Goal: Information Seeking & Learning: Find contact information

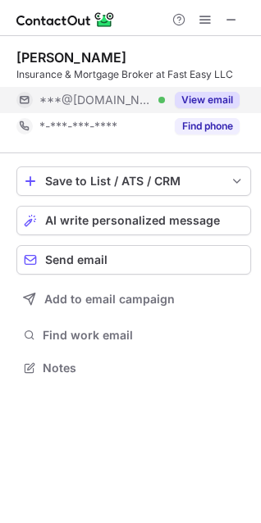
scroll to position [8, 7]
click at [216, 93] on button "View email" at bounding box center [207, 100] width 65 height 16
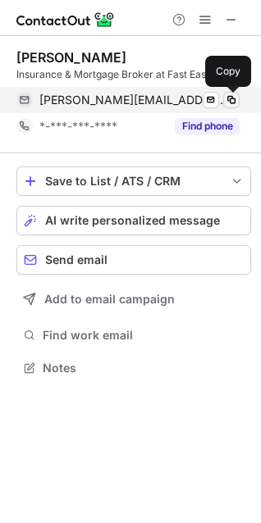
click at [231, 100] on span at bounding box center [231, 99] width 13 height 13
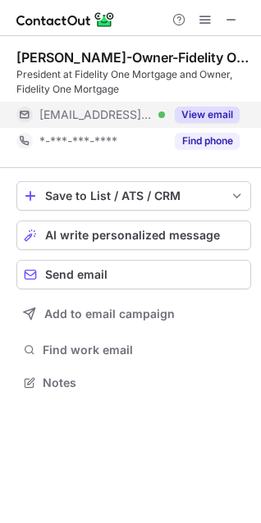
scroll to position [371, 261]
click at [207, 102] on div "View email" at bounding box center [202, 115] width 75 height 26
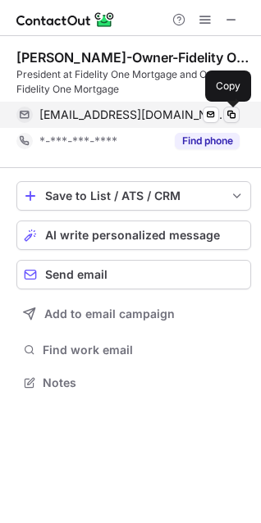
click at [232, 116] on span at bounding box center [231, 114] width 13 height 13
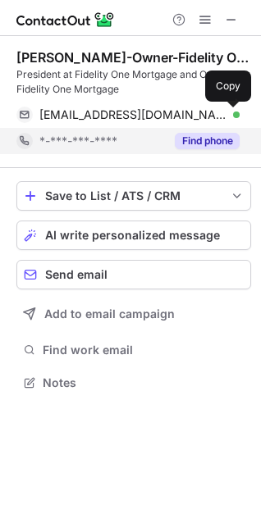
click at [193, 133] on button "Find phone" at bounding box center [207, 141] width 65 height 16
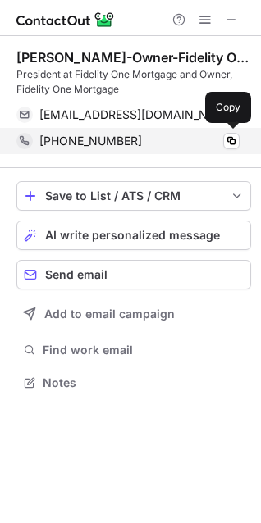
click at [163, 139] on div "+18303524192" at bounding box center [139, 141] width 200 height 15
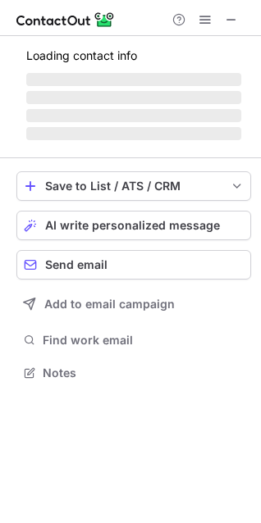
scroll to position [397, 261]
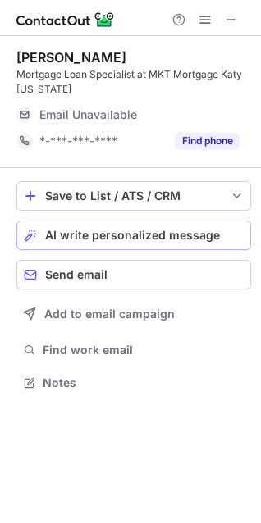
scroll to position [371, 261]
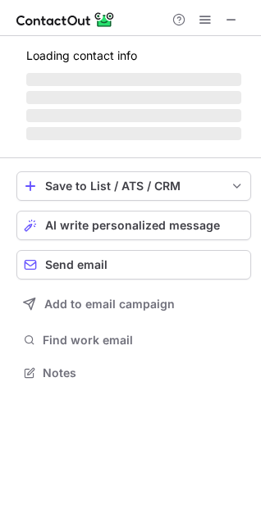
scroll to position [8, 7]
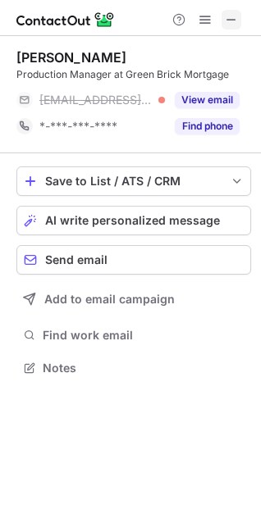
click at [236, 18] on span at bounding box center [231, 19] width 13 height 13
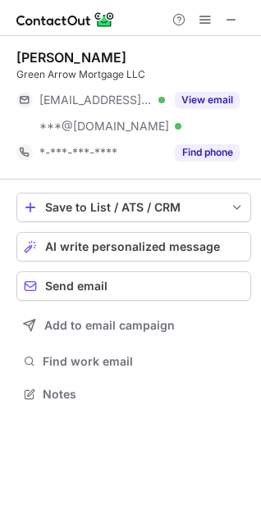
scroll to position [383, 261]
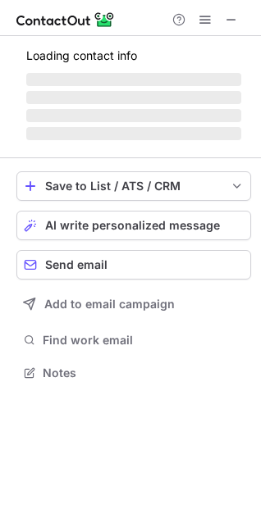
scroll to position [8, 7]
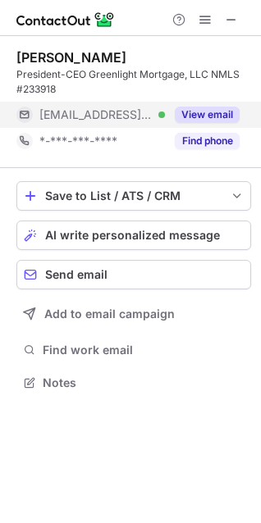
scroll to position [371, 261]
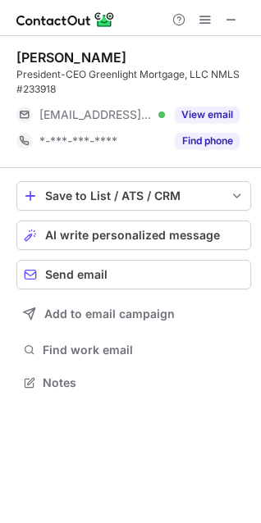
click at [223, 21] on button at bounding box center [231, 20] width 20 height 20
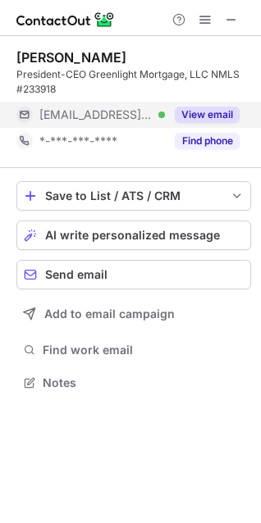
click at [203, 110] on button "View email" at bounding box center [207, 115] width 65 height 16
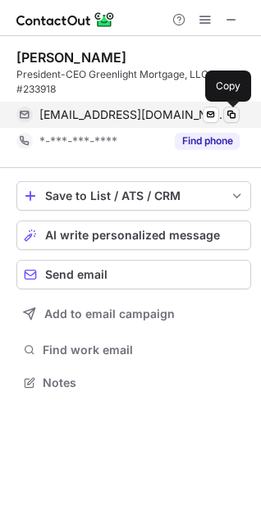
click at [230, 108] on span at bounding box center [231, 114] width 13 height 13
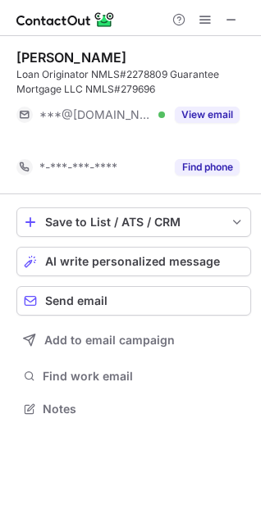
scroll to position [371, 261]
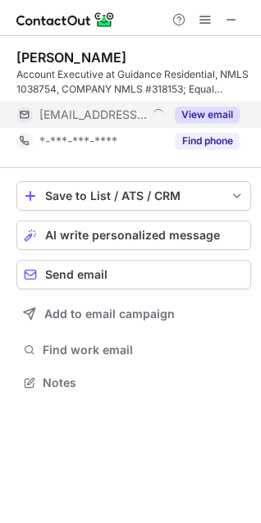
scroll to position [371, 261]
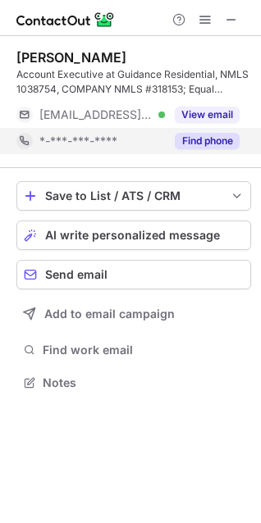
click at [207, 139] on button "Find phone" at bounding box center [207, 141] width 65 height 16
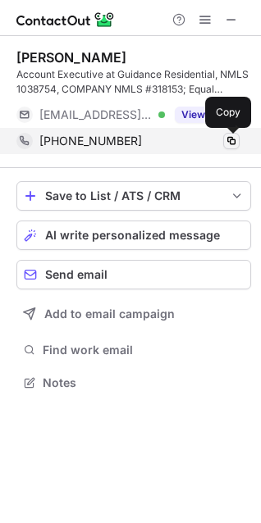
click at [223, 140] on button at bounding box center [231, 141] width 16 height 16
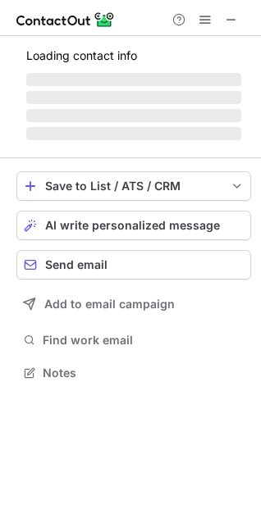
scroll to position [383, 261]
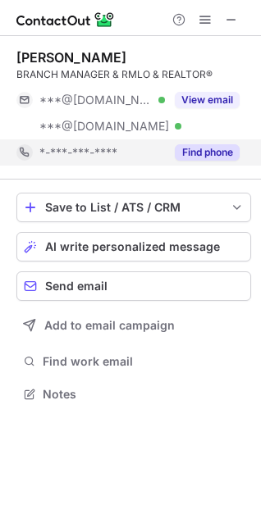
click at [184, 143] on div "Find phone" at bounding box center [202, 152] width 75 height 26
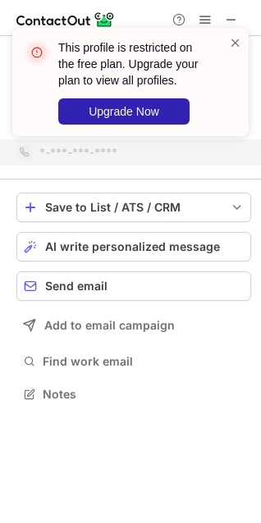
click at [241, 33] on div "This profile is restricted on the free plan. Upgrade your plan to view all prof…" at bounding box center [130, 82] width 236 height 108
click at [239, 38] on span at bounding box center [235, 42] width 13 height 16
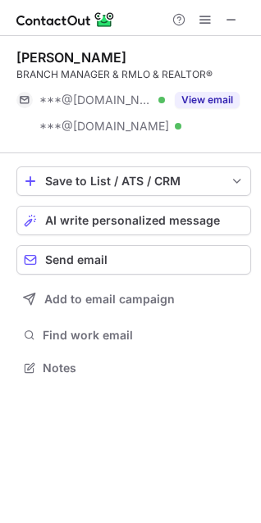
scroll to position [357, 261]
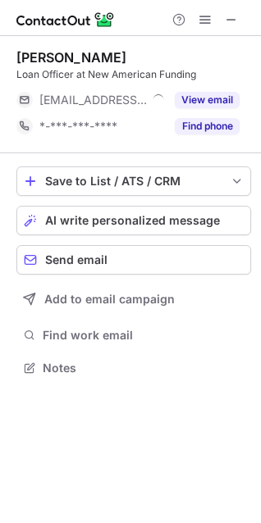
scroll to position [8, 7]
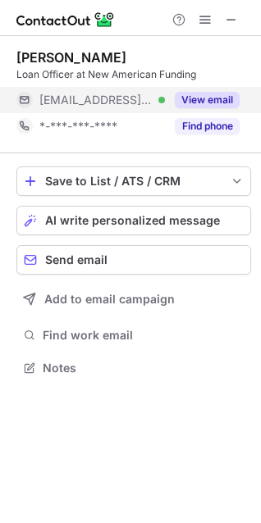
click at [193, 92] on button "View email" at bounding box center [207, 100] width 65 height 16
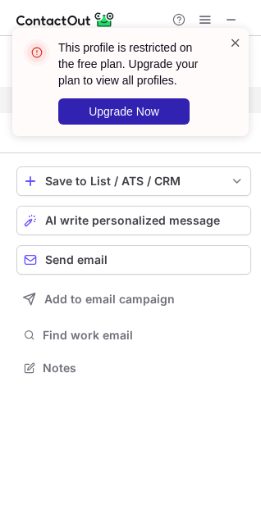
click at [233, 36] on span at bounding box center [235, 42] width 13 height 16
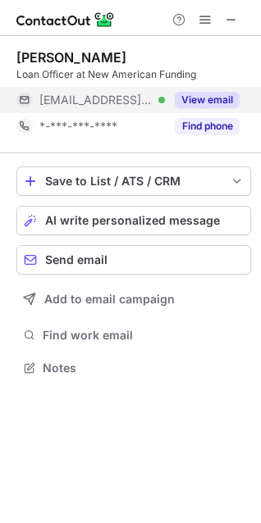
click at [202, 18] on div "This profile is restricted on the free plan. Upgrade your plan to view all prof…" at bounding box center [130, 88] width 262 height 154
click at [202, 22] on span at bounding box center [204, 19] width 13 height 13
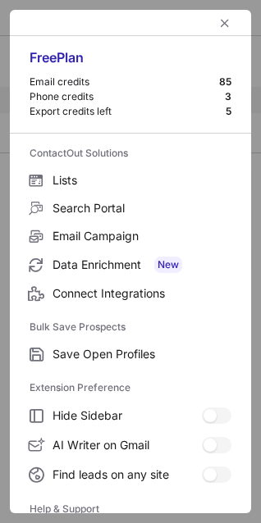
scroll to position [159, 0]
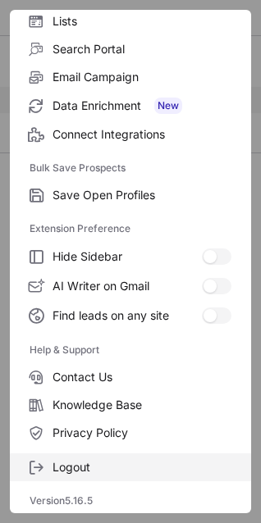
click at [72, 461] on span "Logout" at bounding box center [141, 467] width 179 height 15
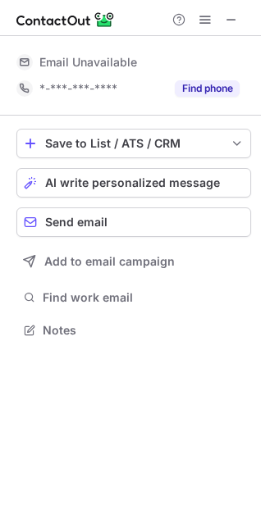
scroll to position [0, 0]
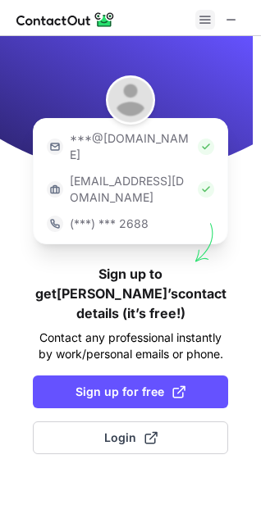
click at [206, 26] on span at bounding box center [204, 19] width 13 height 13
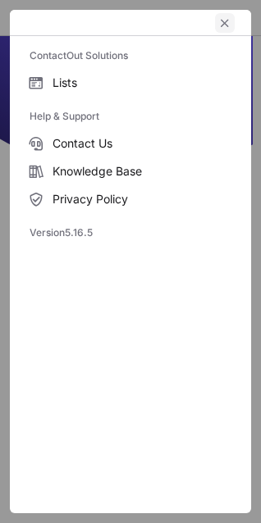
drag, startPoint x: 220, startPoint y: 21, endPoint x: 209, endPoint y: 34, distance: 16.3
click at [221, 21] on span "left-button" at bounding box center [224, 22] width 13 height 13
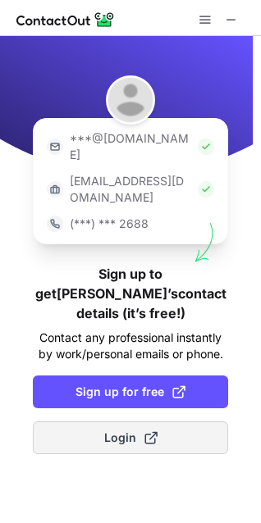
click at [125, 430] on span "Login" at bounding box center [130, 438] width 53 height 16
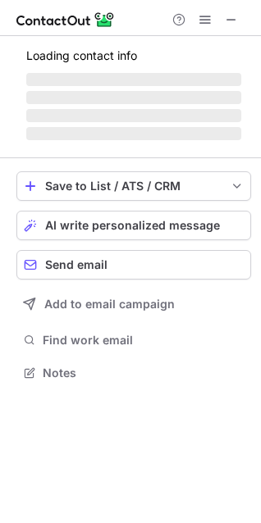
scroll to position [341, 261]
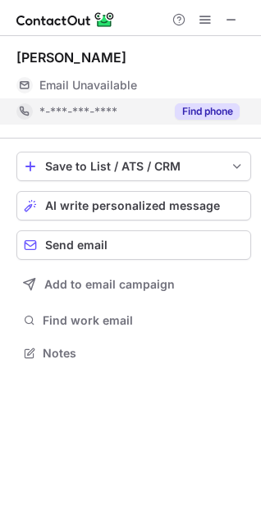
click at [208, 111] on button "Find phone" at bounding box center [207, 111] width 65 height 16
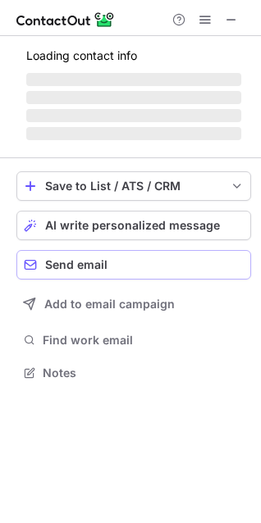
scroll to position [423, 261]
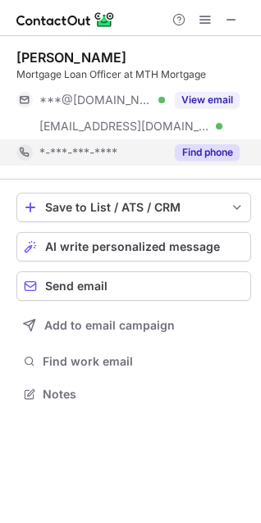
click at [198, 155] on button "Find phone" at bounding box center [207, 152] width 65 height 16
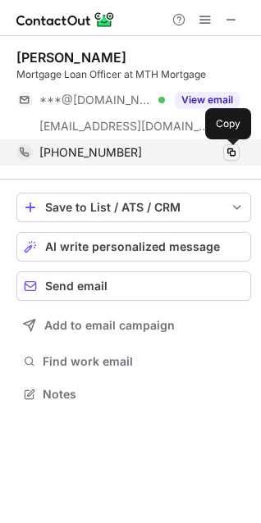
click at [232, 154] on span at bounding box center [231, 152] width 13 height 13
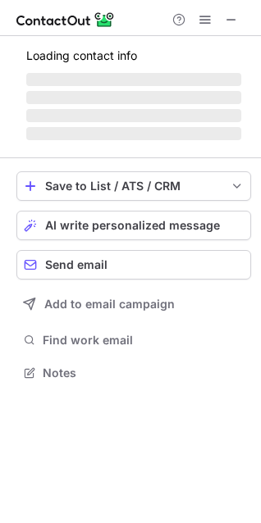
scroll to position [371, 261]
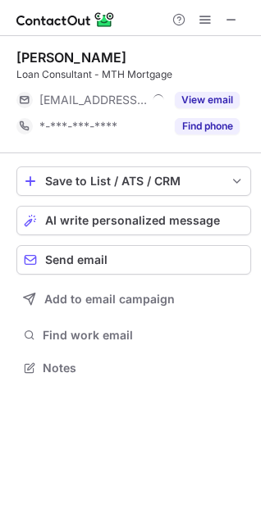
scroll to position [8, 7]
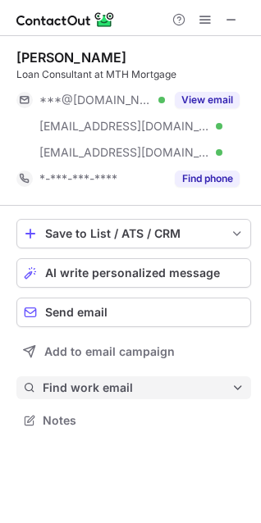
scroll to position [409, 261]
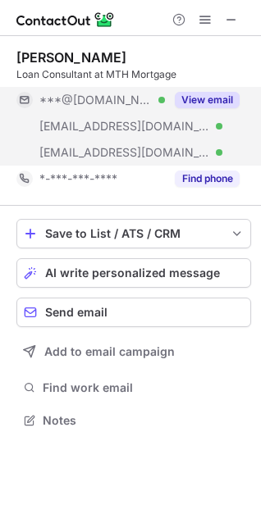
click at [190, 97] on button "View email" at bounding box center [207, 100] width 65 height 16
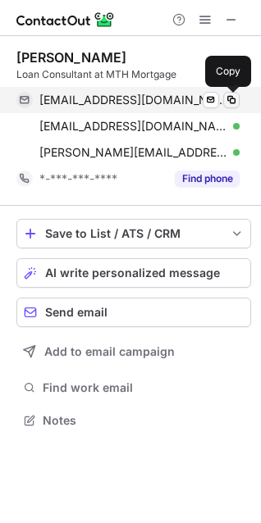
click at [233, 99] on span at bounding box center [231, 99] width 13 height 13
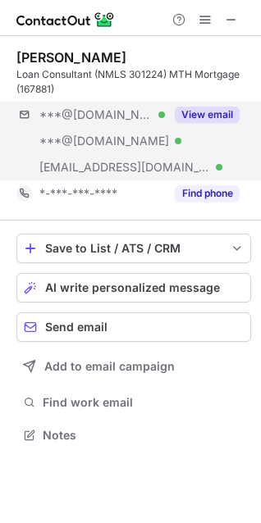
scroll to position [423, 261]
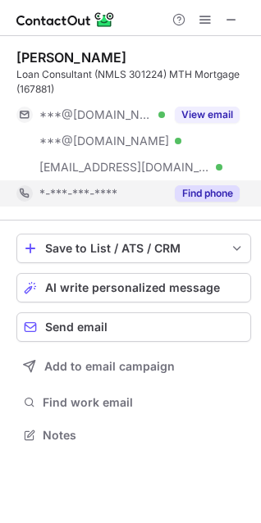
click at [204, 194] on button "Find phone" at bounding box center [207, 193] width 65 height 16
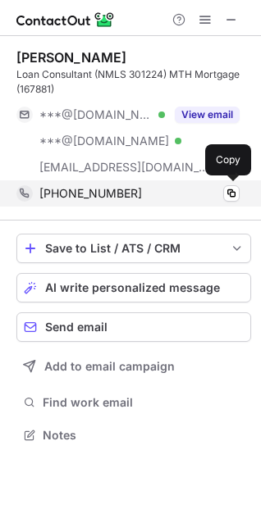
click at [151, 191] on div "+18067873058" at bounding box center [139, 193] width 200 height 15
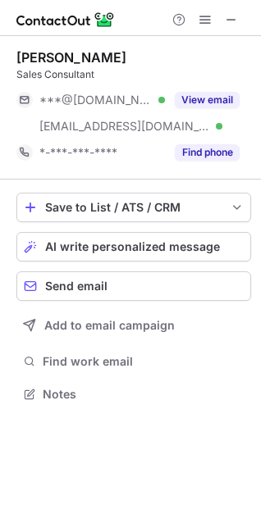
scroll to position [383, 261]
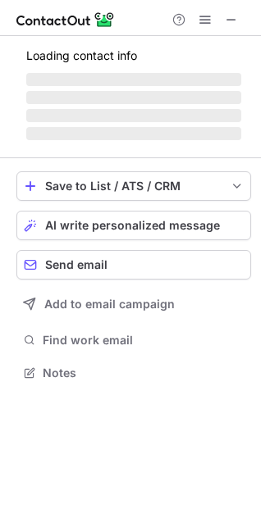
scroll to position [371, 261]
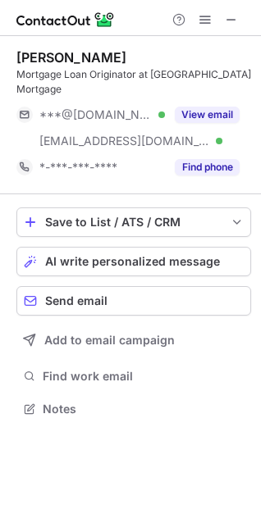
scroll to position [383, 261]
click at [252, 390] on div "[PERSON_NAME] Mortgage Loan Originator at MTH Mortgage ***@[DOMAIN_NAME] Verifi…" at bounding box center [130, 235] width 261 height 398
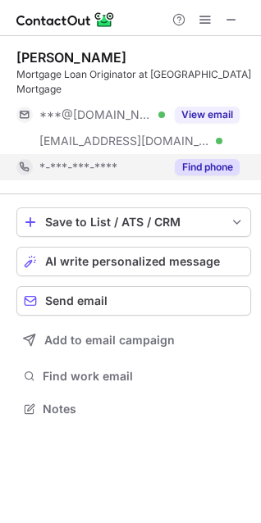
click at [203, 159] on button "Find phone" at bounding box center [207, 167] width 65 height 16
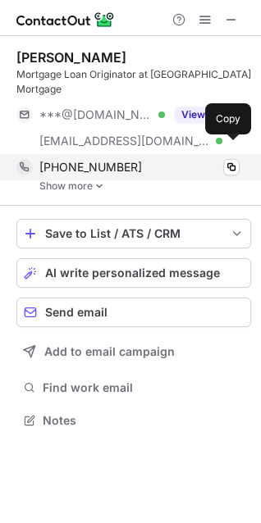
click at [170, 160] on div "[PHONE_NUMBER]" at bounding box center [139, 167] width 200 height 15
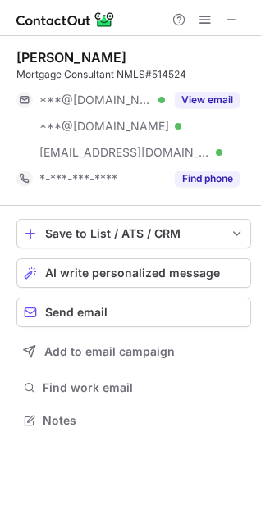
scroll to position [409, 261]
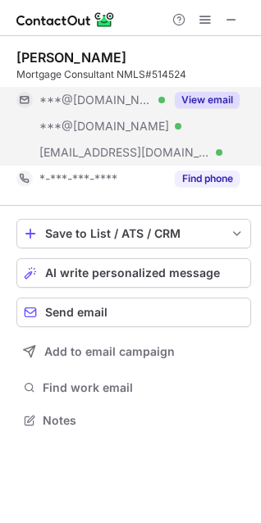
click at [228, 93] on button "View email" at bounding box center [207, 100] width 65 height 16
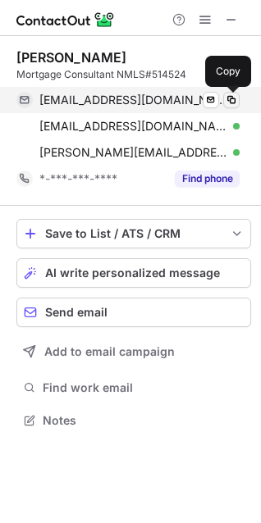
click at [235, 103] on span at bounding box center [231, 99] width 13 height 13
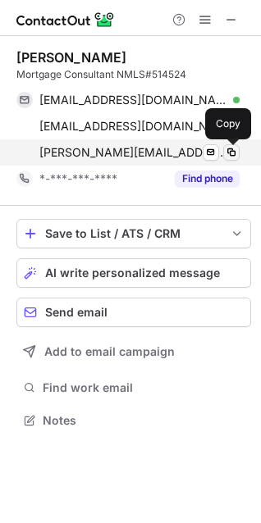
click at [225, 150] on span at bounding box center [231, 152] width 13 height 13
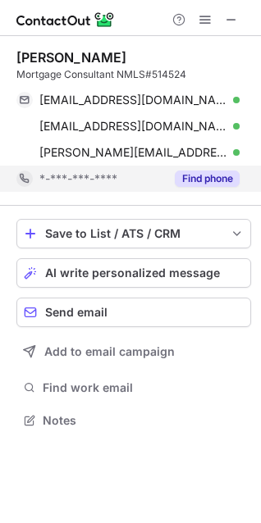
click at [195, 171] on button "Find phone" at bounding box center [207, 178] width 65 height 16
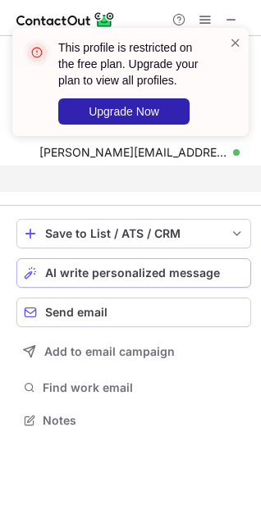
scroll to position [383, 261]
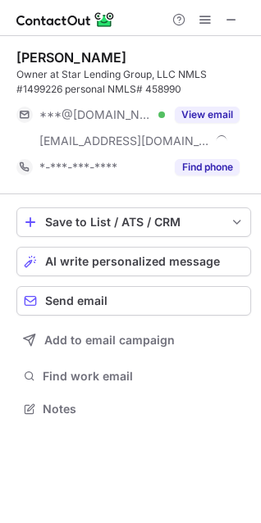
scroll to position [397, 261]
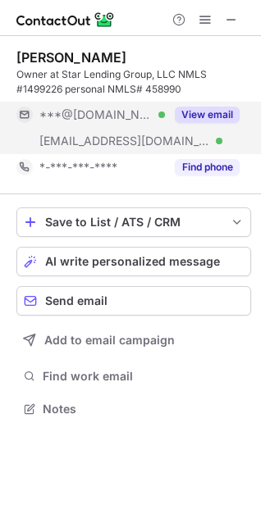
click at [214, 111] on button "View email" at bounding box center [207, 115] width 65 height 16
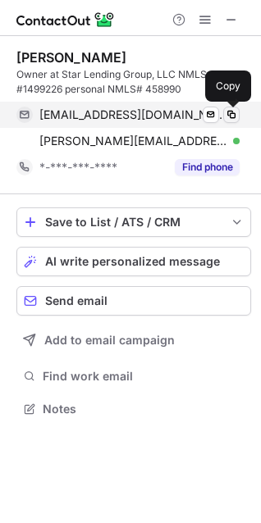
click at [235, 111] on span at bounding box center [231, 114] width 13 height 13
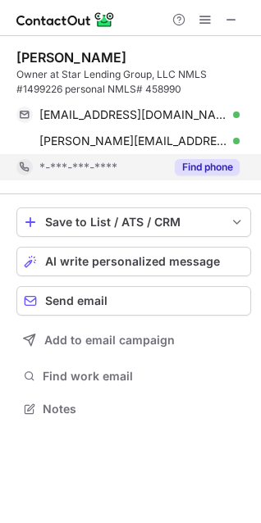
click at [165, 166] on div "Find phone" at bounding box center [202, 167] width 75 height 26
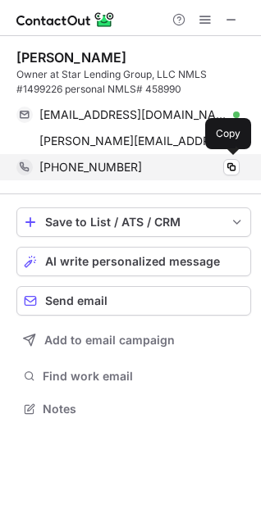
click at [189, 167] on div "+12145782065" at bounding box center [139, 167] width 200 height 15
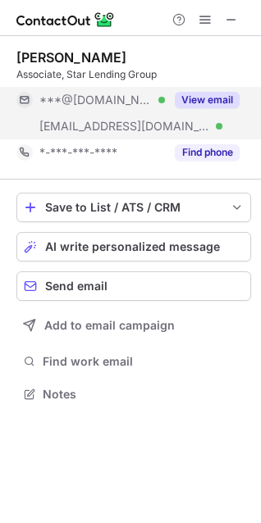
scroll to position [383, 261]
click at [202, 95] on button "View email" at bounding box center [207, 100] width 65 height 16
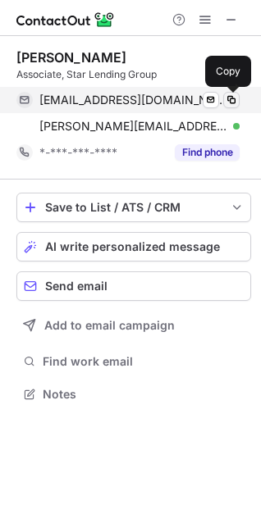
click at [225, 98] on span at bounding box center [231, 99] width 13 height 13
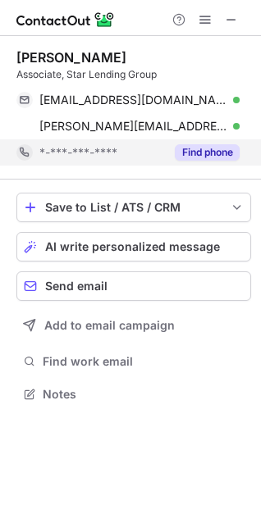
click at [216, 161] on div "Find phone" at bounding box center [202, 152] width 75 height 26
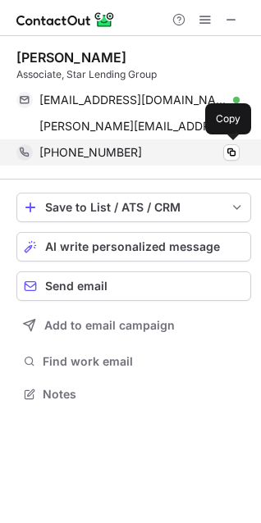
click at [154, 153] on div "[PHONE_NUMBER]" at bounding box center [139, 152] width 200 height 15
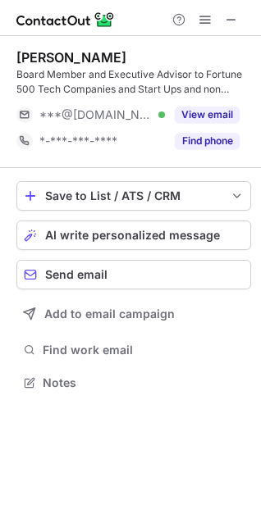
scroll to position [371, 261]
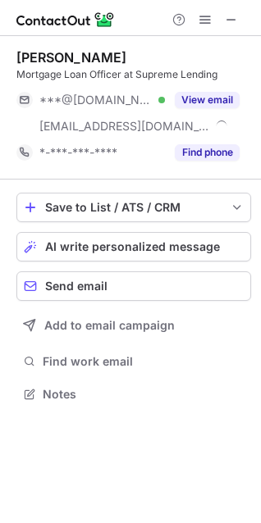
scroll to position [383, 261]
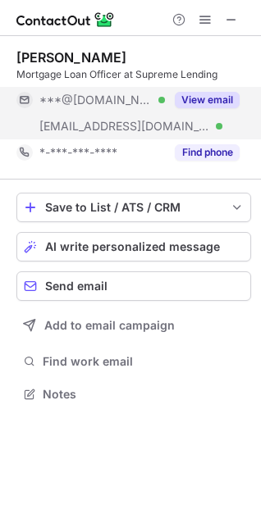
click at [207, 87] on div "View email" at bounding box center [202, 100] width 75 height 26
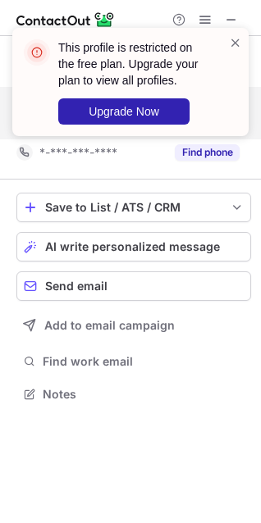
click at [235, 32] on div "This profile is restricted on the free plan. Upgrade your plan to view all prof…" at bounding box center [130, 82] width 236 height 108
click at [235, 41] on span at bounding box center [235, 42] width 13 height 16
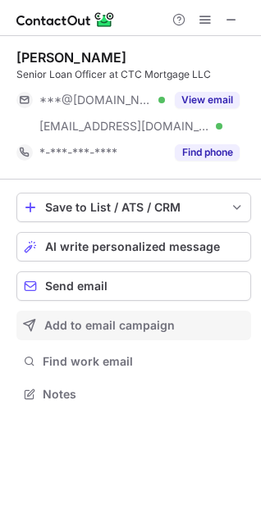
scroll to position [383, 261]
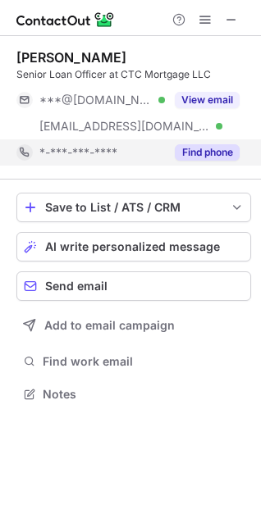
click at [189, 144] on button "Find phone" at bounding box center [207, 152] width 65 height 16
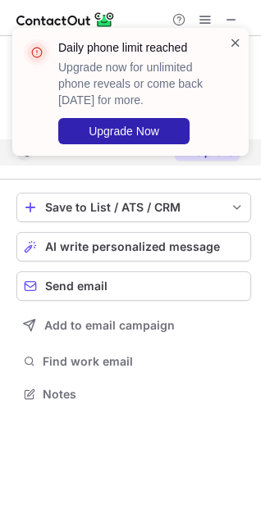
click at [239, 36] on span at bounding box center [235, 42] width 13 height 16
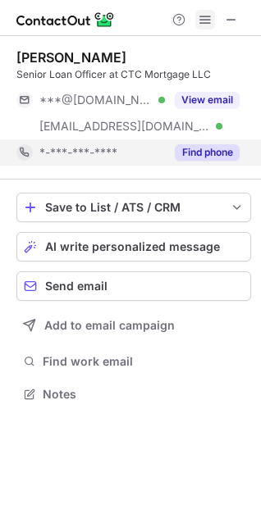
click at [205, 22] on span at bounding box center [204, 19] width 13 height 13
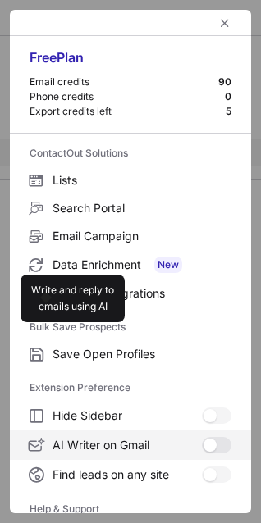
scroll to position [159, 0]
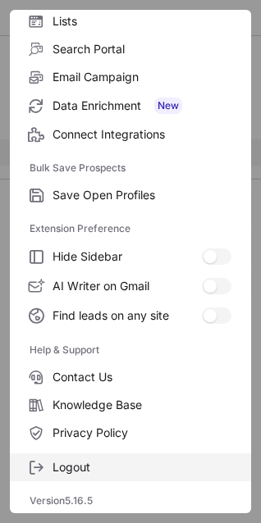
click at [109, 466] on span "Logout" at bounding box center [141, 467] width 179 height 15
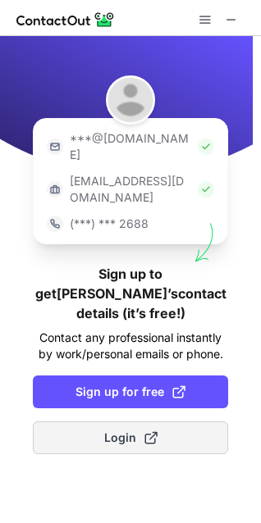
click at [88, 421] on button "Login" at bounding box center [130, 437] width 195 height 33
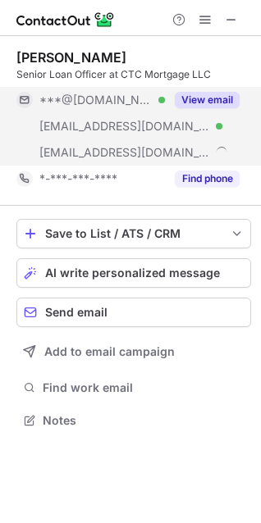
scroll to position [409, 261]
click at [205, 106] on button "View email" at bounding box center [207, 100] width 65 height 16
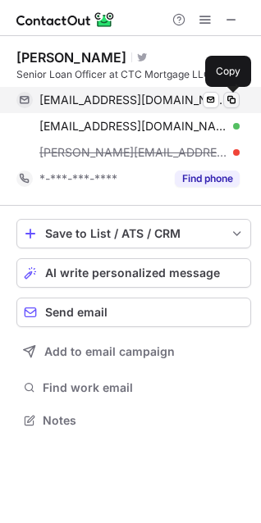
click at [231, 105] on span at bounding box center [231, 99] width 13 height 13
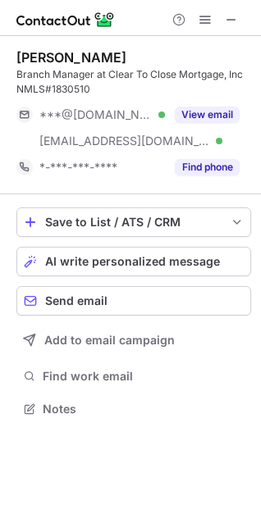
scroll to position [397, 261]
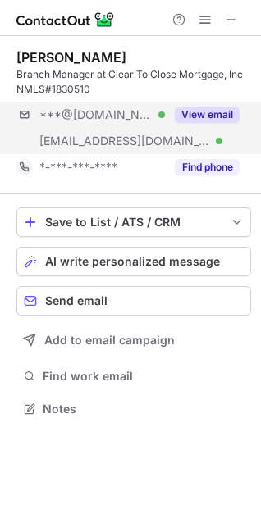
click at [218, 117] on button "View email" at bounding box center [207, 115] width 65 height 16
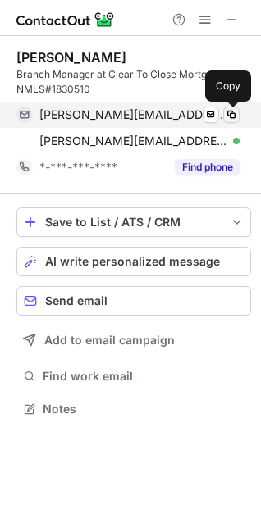
click at [230, 114] on span at bounding box center [231, 114] width 13 height 13
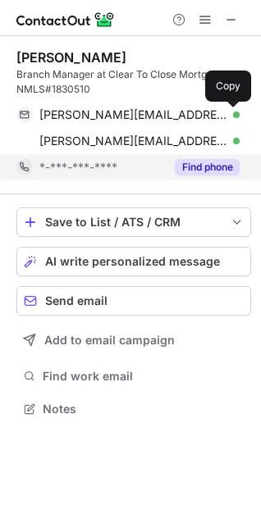
click at [178, 166] on button "Find phone" at bounding box center [207, 167] width 65 height 16
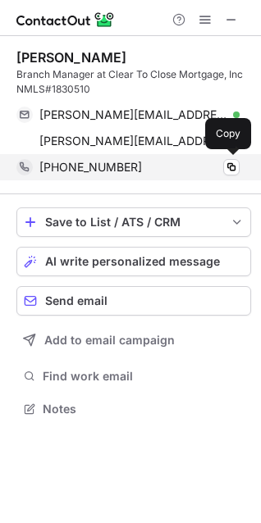
click at [137, 171] on div "[PHONE_NUMBER]" at bounding box center [139, 167] width 200 height 15
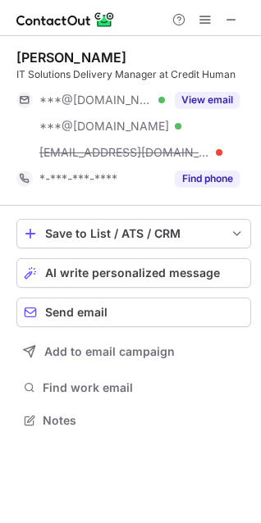
scroll to position [409, 261]
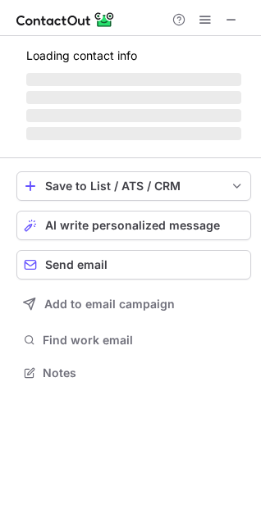
scroll to position [397, 261]
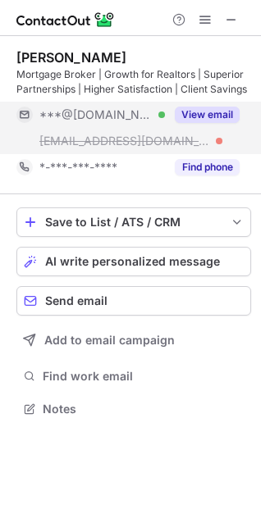
click at [198, 110] on button "View email" at bounding box center [207, 115] width 65 height 16
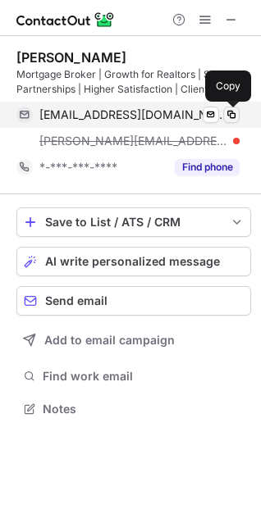
click at [232, 116] on span at bounding box center [231, 114] width 13 height 13
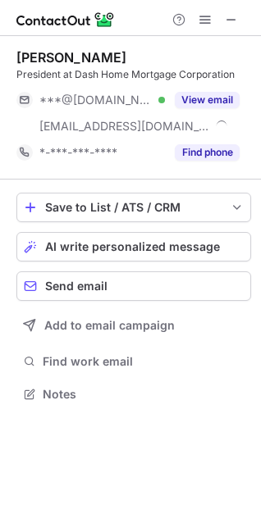
scroll to position [383, 261]
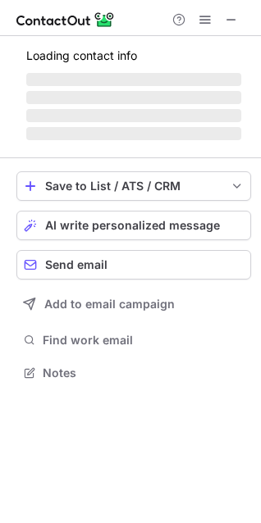
scroll to position [409, 261]
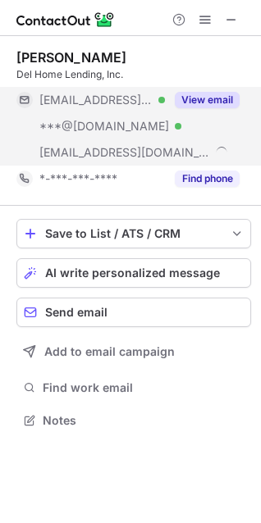
click at [202, 102] on button "View email" at bounding box center [207, 100] width 65 height 16
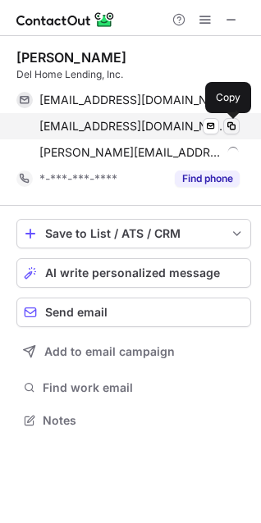
click at [227, 120] on span at bounding box center [231, 126] width 13 height 13
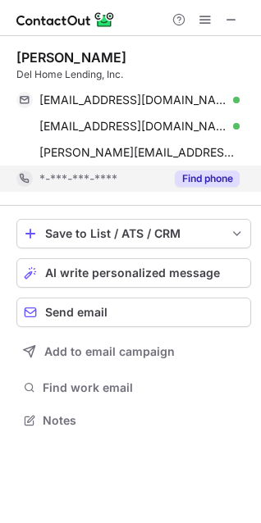
click at [191, 172] on button "Find phone" at bounding box center [207, 178] width 65 height 16
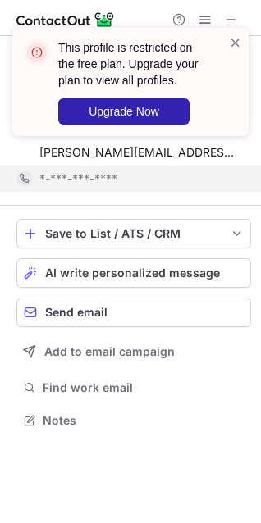
click at [161, 178] on div "*-***-***-****" at bounding box center [139, 178] width 200 height 15
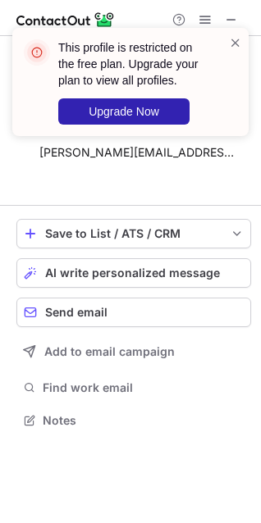
scroll to position [383, 261]
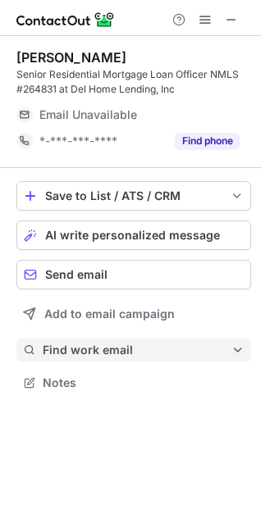
scroll to position [371, 261]
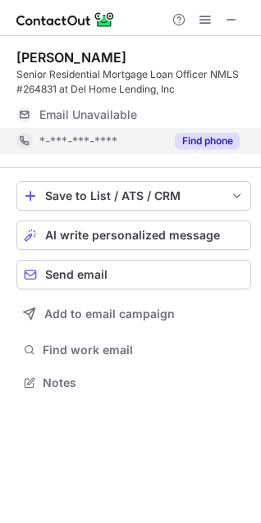
click at [209, 143] on button "Find phone" at bounding box center [207, 141] width 65 height 16
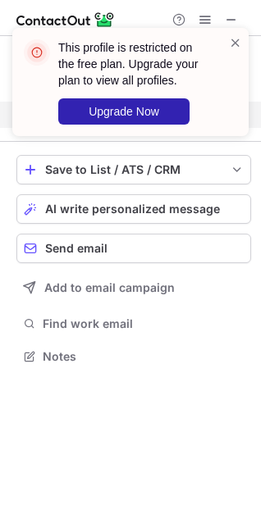
scroll to position [344, 261]
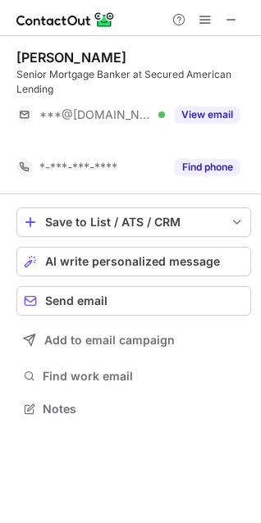
scroll to position [371, 261]
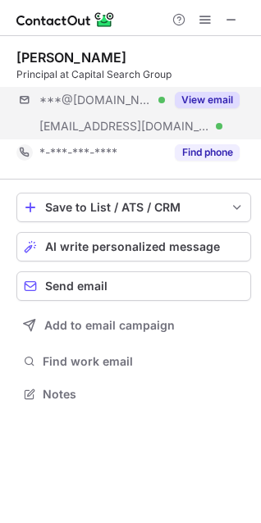
scroll to position [383, 261]
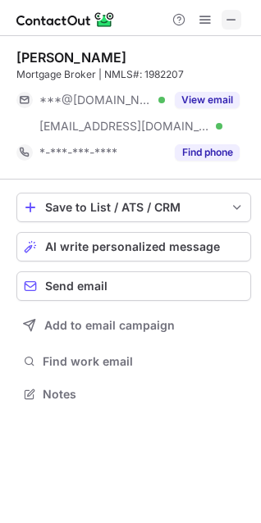
scroll to position [383, 261]
click at [232, 18] on span at bounding box center [231, 19] width 13 height 13
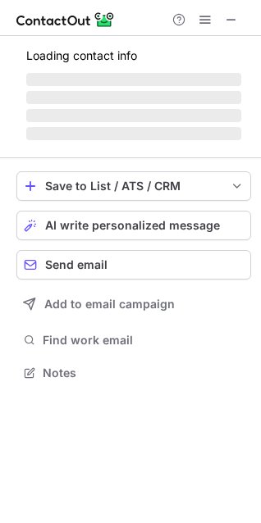
scroll to position [371, 261]
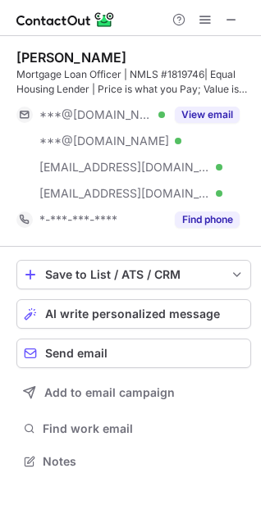
scroll to position [449, 261]
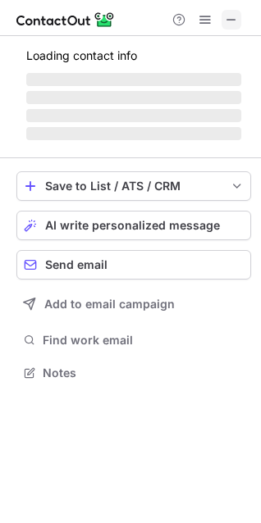
scroll to position [361, 261]
click at [235, 21] on span at bounding box center [231, 19] width 13 height 13
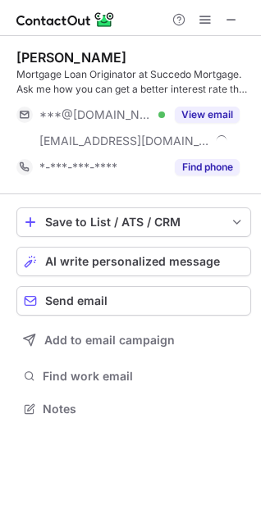
scroll to position [397, 261]
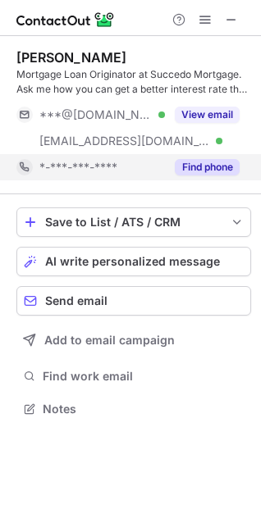
click at [196, 170] on button "Find phone" at bounding box center [207, 167] width 65 height 16
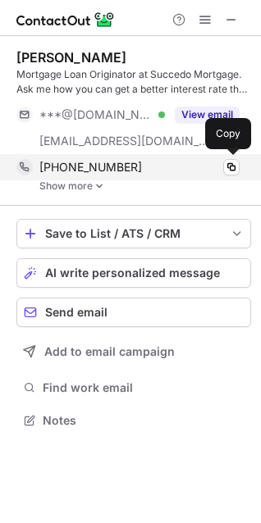
click at [152, 166] on div "[PHONE_NUMBER]" at bounding box center [139, 167] width 200 height 15
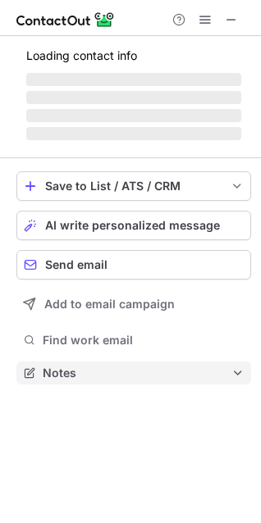
scroll to position [8, 7]
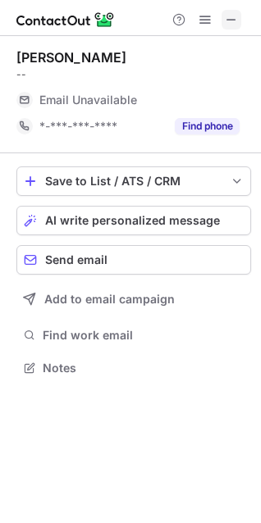
click at [235, 23] on span at bounding box center [231, 19] width 13 height 13
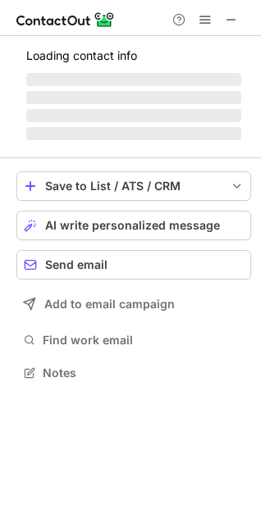
scroll to position [8, 7]
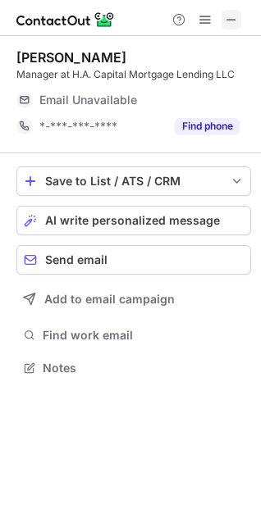
click at [233, 21] on span at bounding box center [231, 19] width 13 height 13
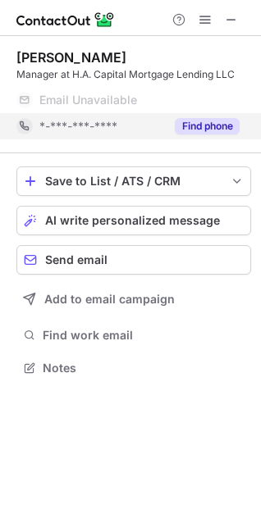
click at [189, 113] on div "Find phone" at bounding box center [202, 126] width 75 height 26
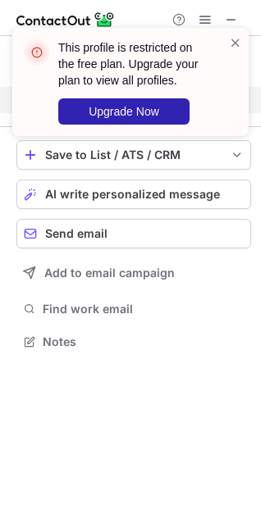
scroll to position [330, 261]
click at [240, 44] on span at bounding box center [235, 42] width 13 height 16
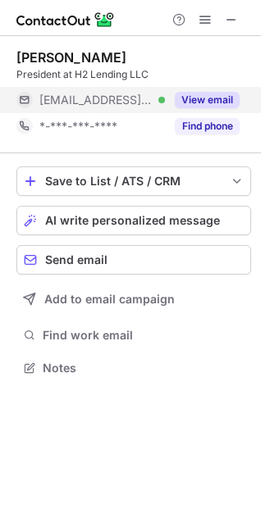
scroll to position [8, 7]
click at [194, 104] on button "View email" at bounding box center [207, 100] width 65 height 16
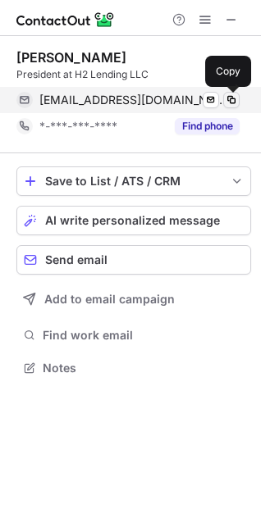
click at [234, 102] on span at bounding box center [231, 99] width 13 height 13
